Goal: Task Accomplishment & Management: Manage account settings

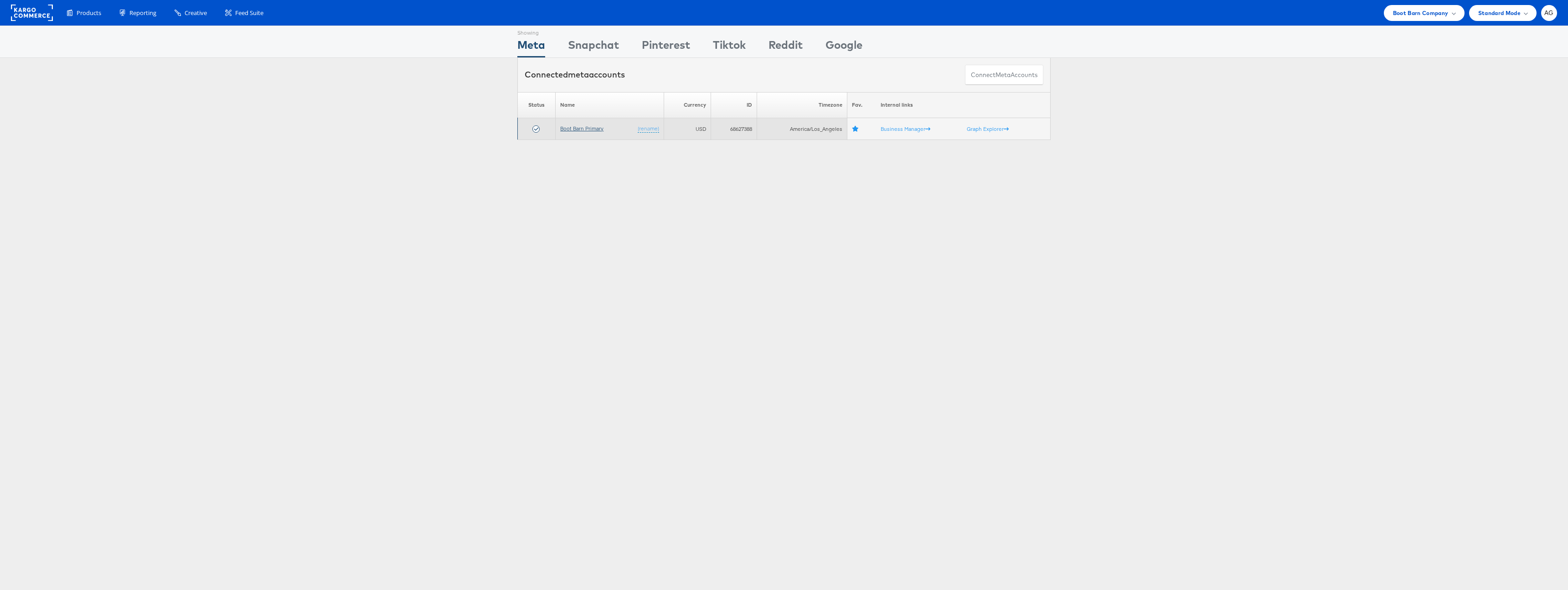
click at [589, 126] on link "Boot Barn Primary" at bounding box center [581, 128] width 43 height 7
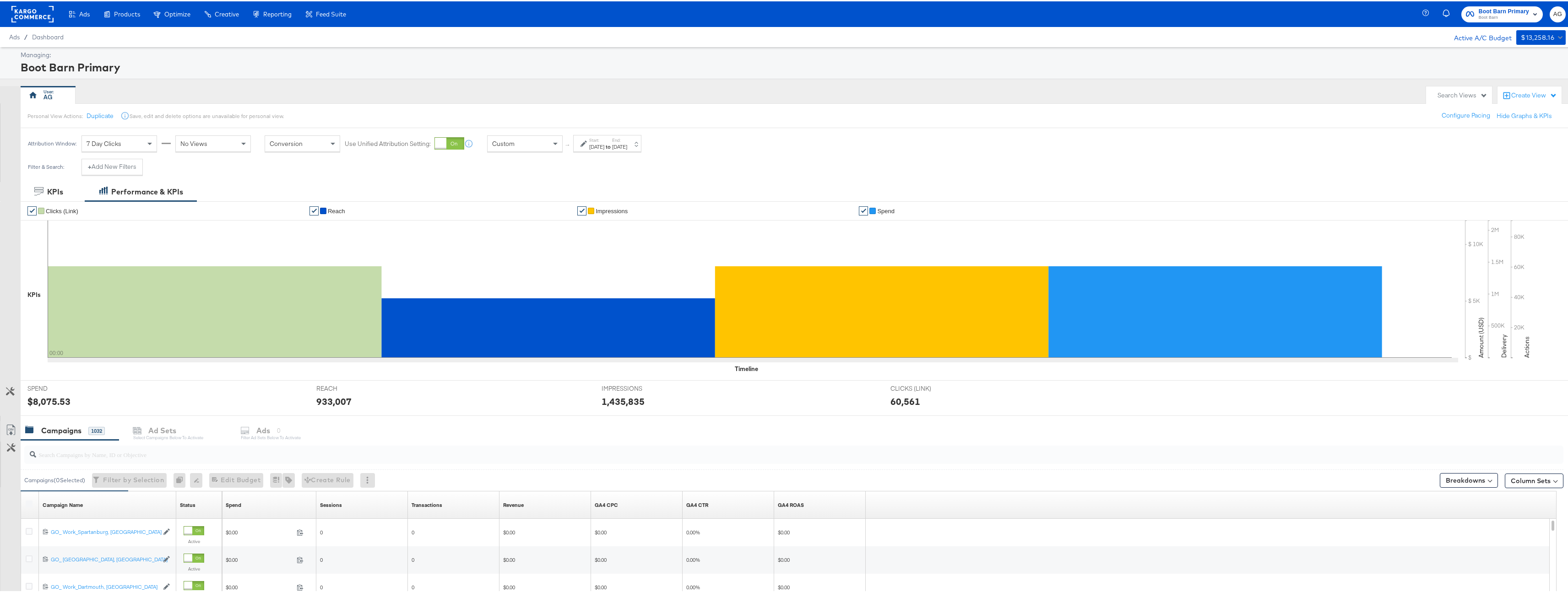
click at [612, 147] on strong "to" at bounding box center [608, 144] width 8 height 7
click at [612, 145] on strong "to" at bounding box center [608, 144] width 8 height 7
click at [518, 146] on div "Custom" at bounding box center [525, 143] width 75 height 15
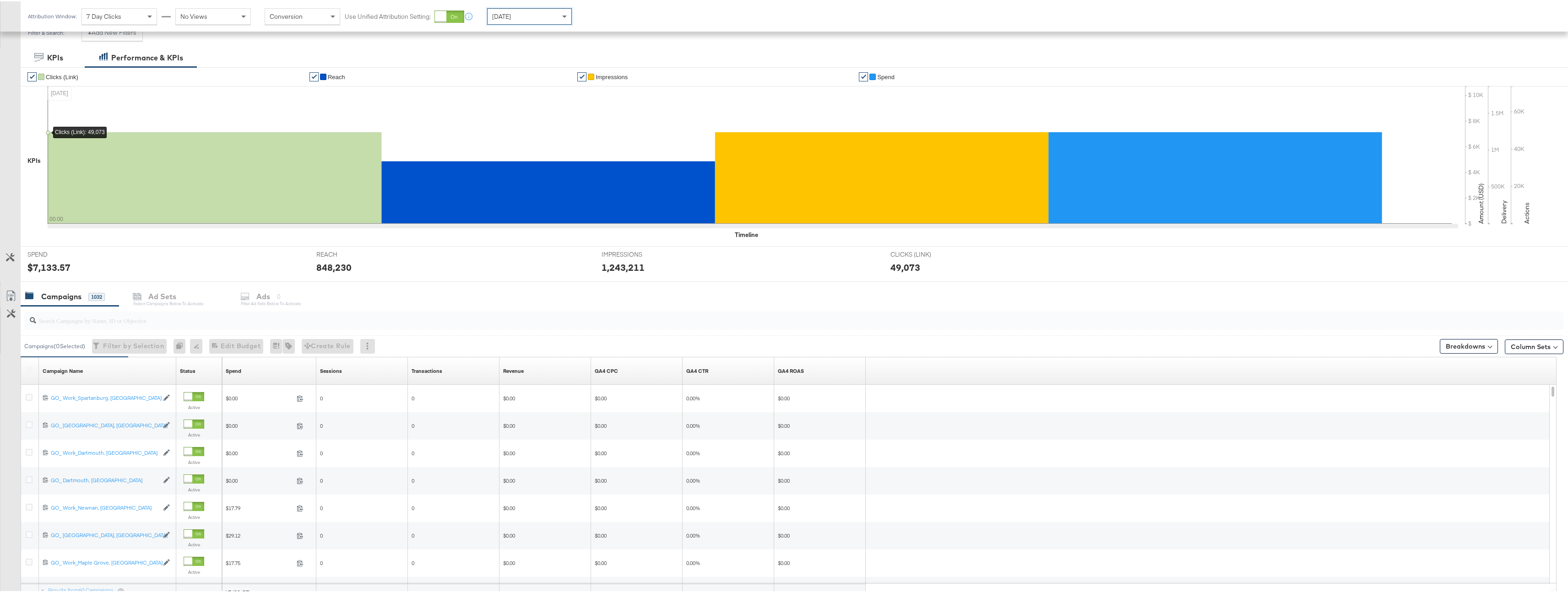
scroll to position [212, 0]
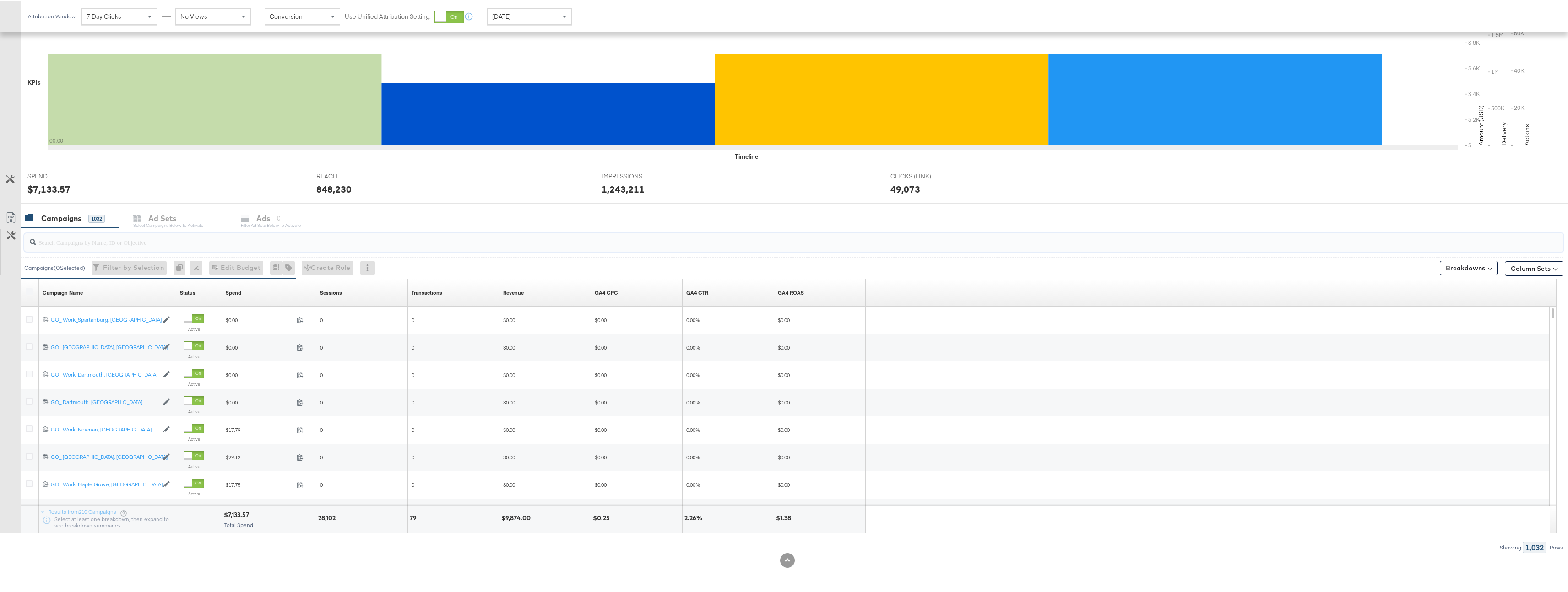
click at [240, 243] on input "search" at bounding box center [726, 237] width 1380 height 18
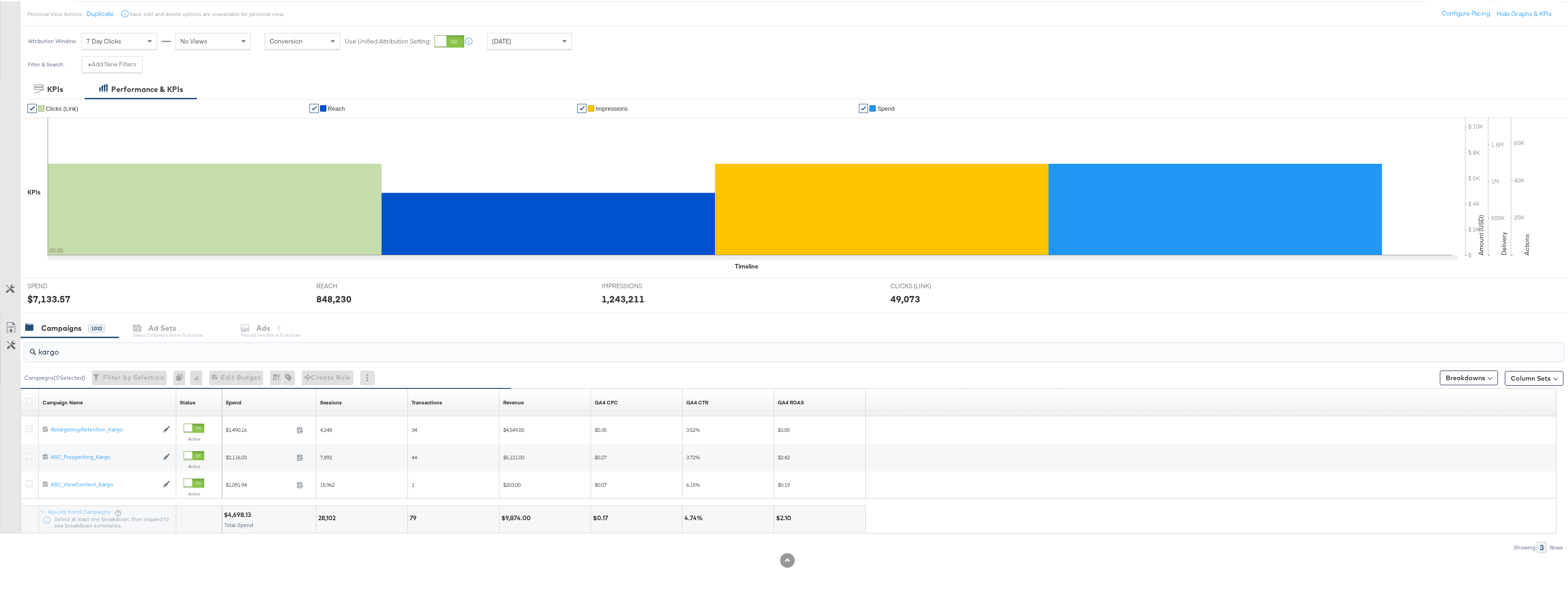
scroll to position [0, 0]
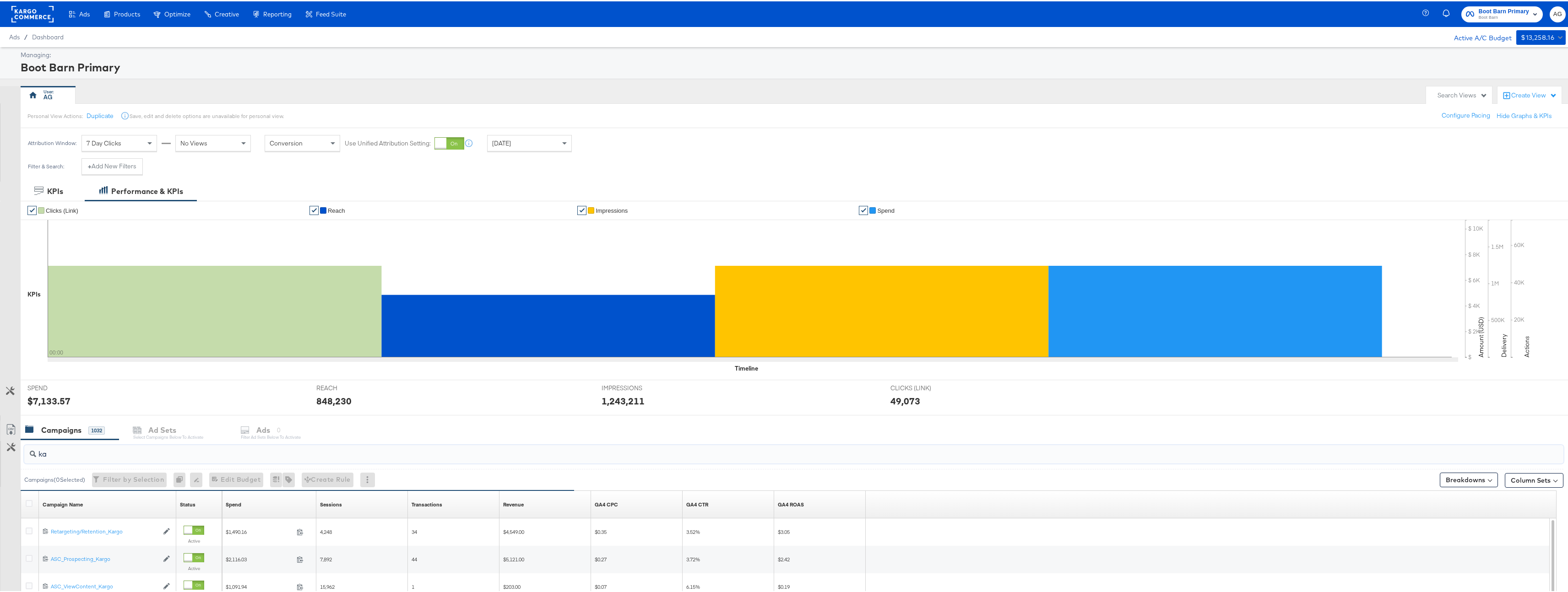
type input "k"
click at [106, 164] on button "+ Add New Filters" at bounding box center [112, 164] width 61 height 16
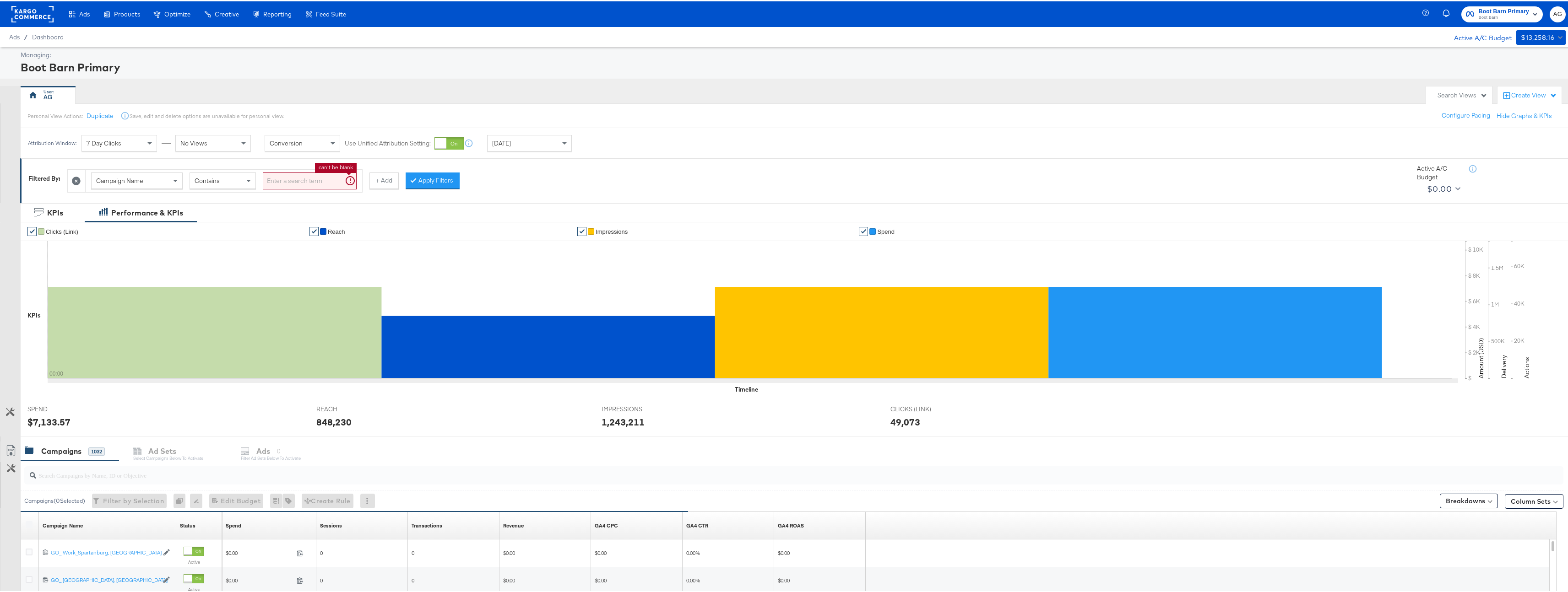
click at [289, 182] on input "search" at bounding box center [310, 180] width 94 height 17
type input "kargo"
click at [432, 179] on button "Apply Filters" at bounding box center [418, 179] width 54 height 16
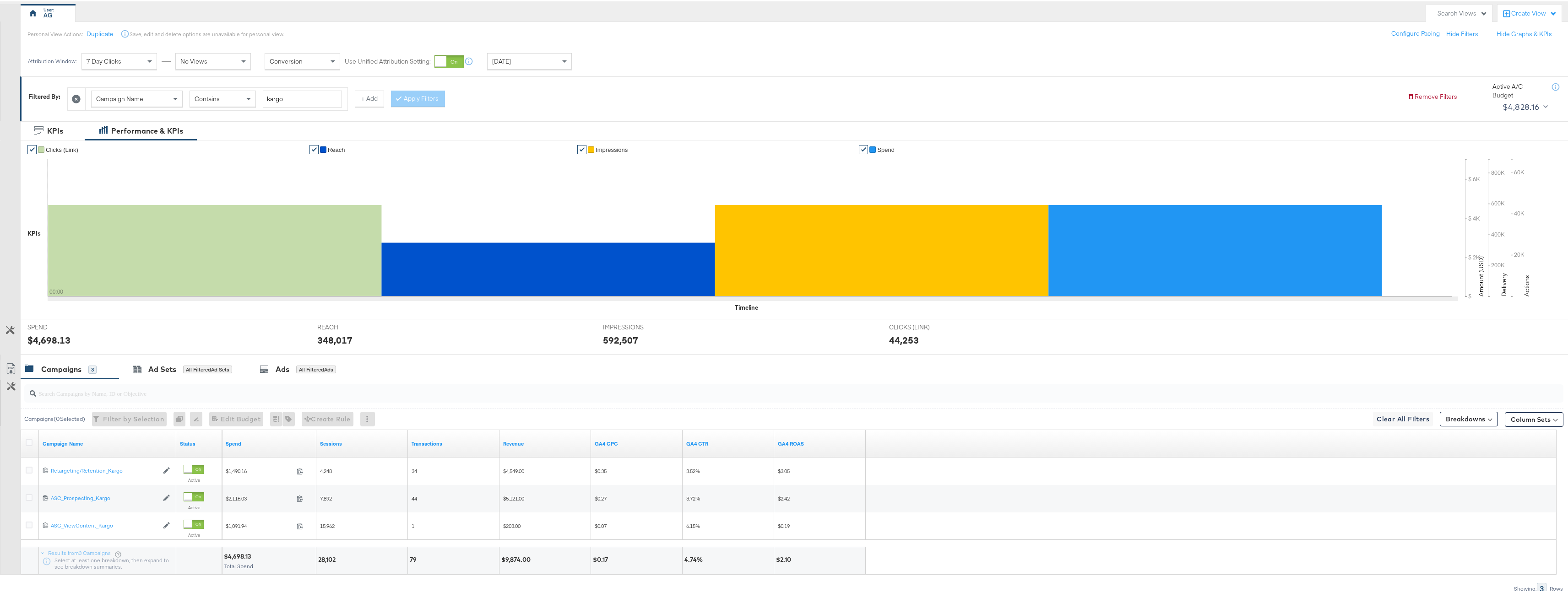
scroll to position [123, 0]
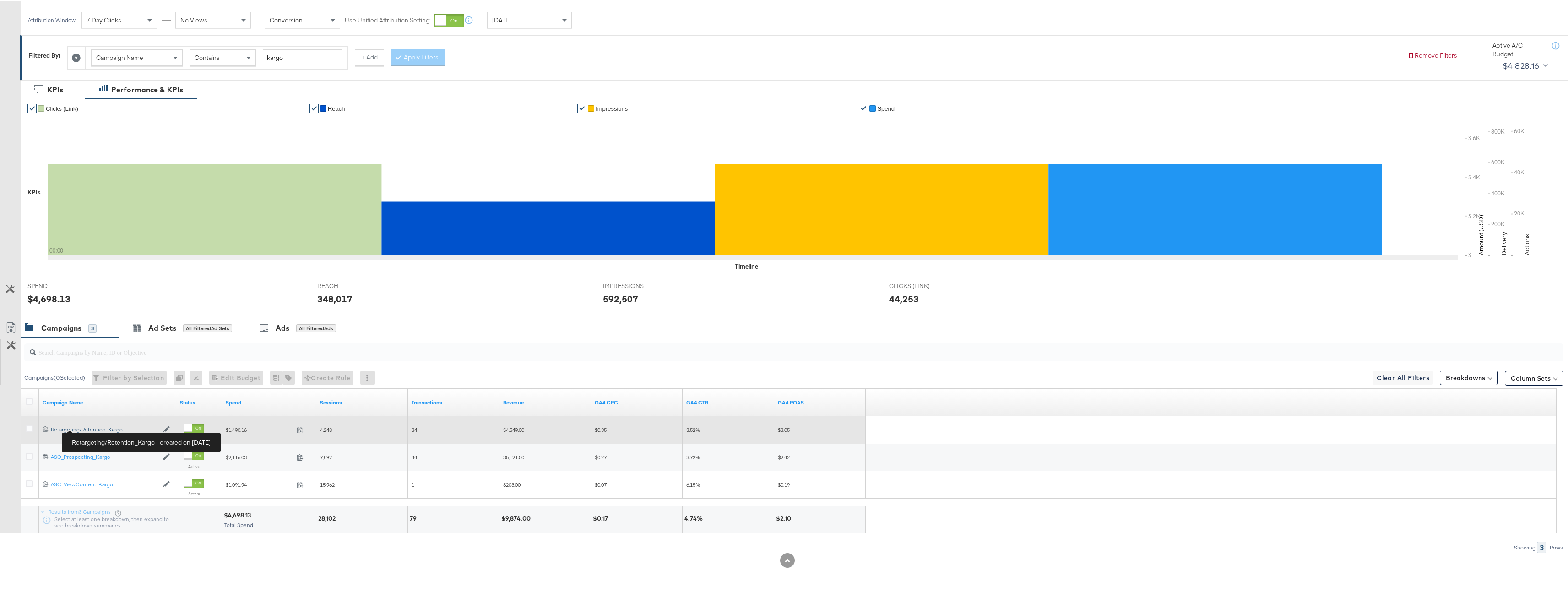
click at [96, 428] on div "Retargeting/Retention_Kargo Retargeting/Retention_Kargo" at bounding box center [104, 428] width 107 height 8
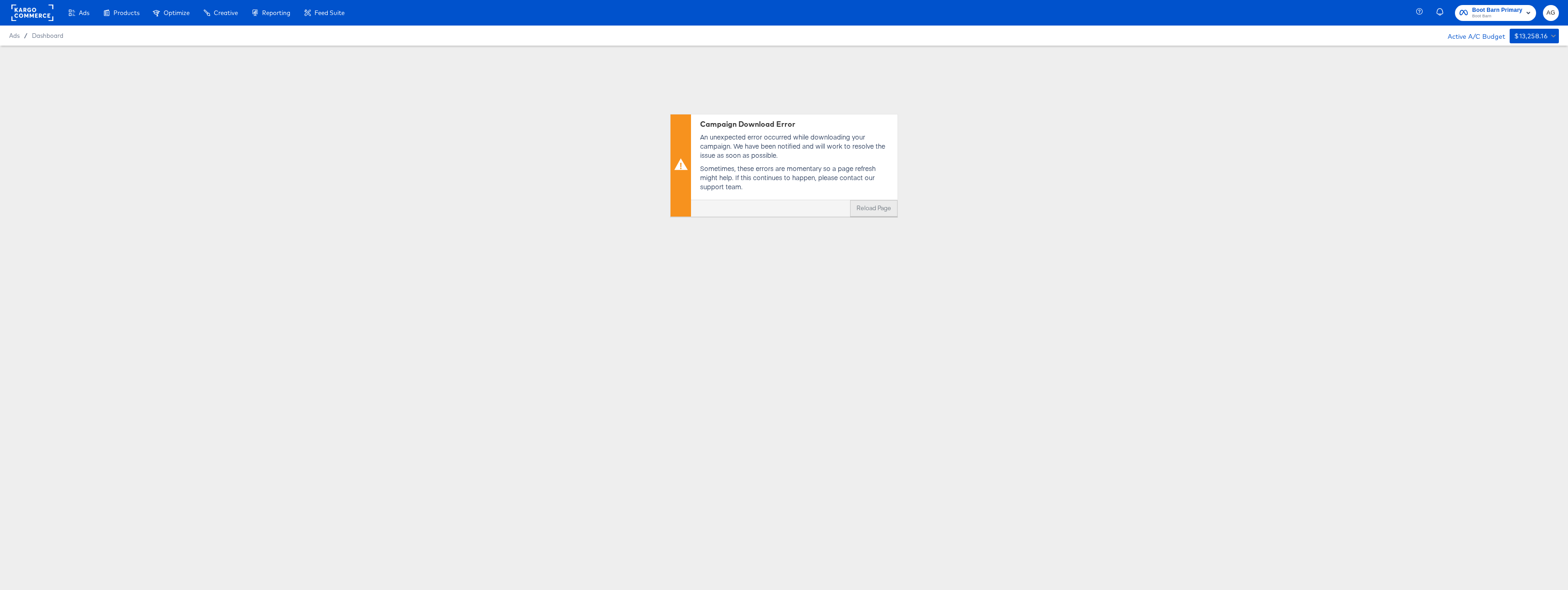
click at [859, 208] on button "Reload Page" at bounding box center [874, 208] width 48 height 16
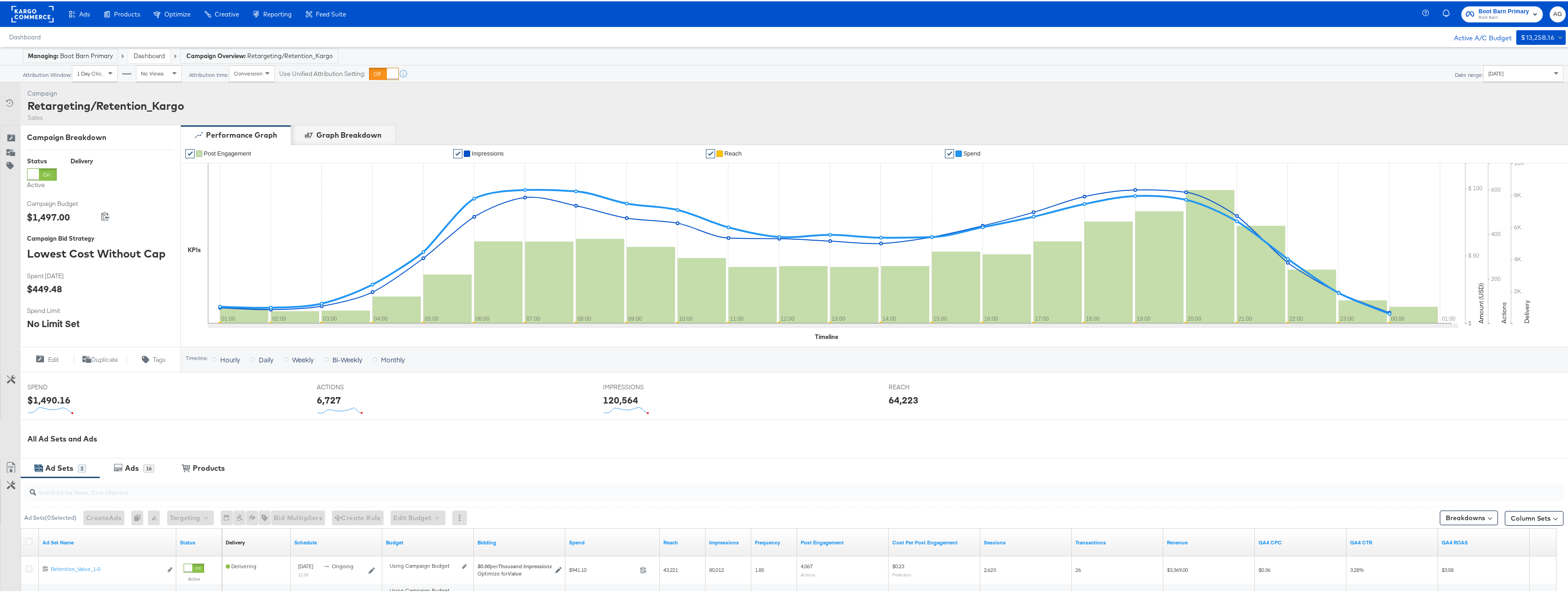
click at [161, 54] on link "Dashboard" at bounding box center [149, 55] width 32 height 9
